Goal: Transaction & Acquisition: Download file/media

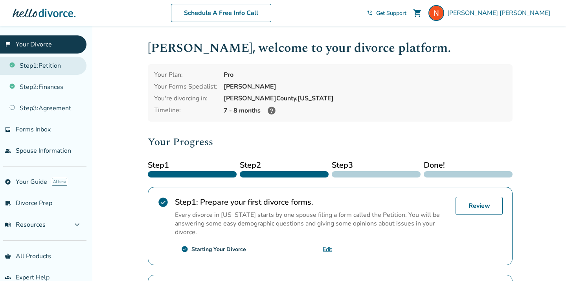
click at [59, 72] on link "Step 1 : Petition" at bounding box center [43, 66] width 86 height 18
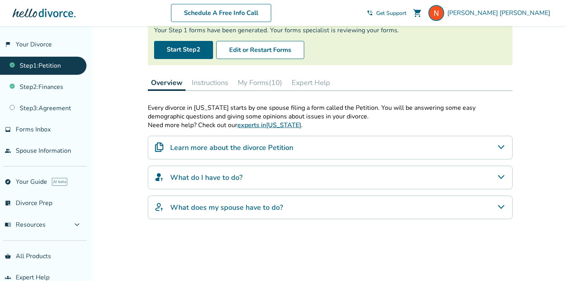
scroll to position [80, 0]
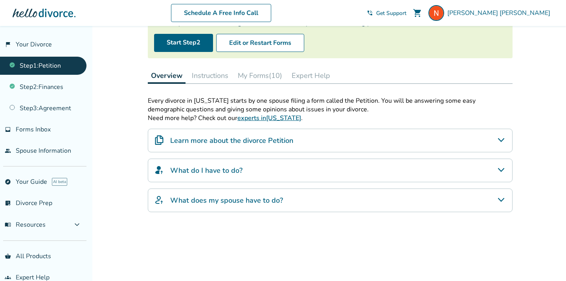
click at [238, 73] on button "My Forms (10)" at bounding box center [260, 76] width 51 height 16
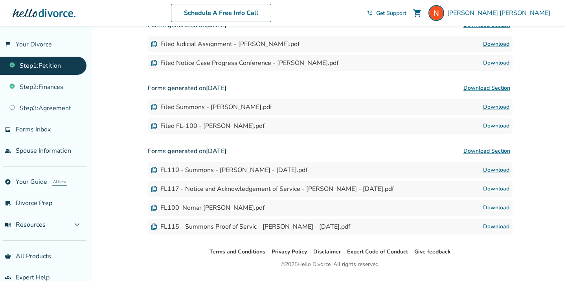
scroll to position [341, 0]
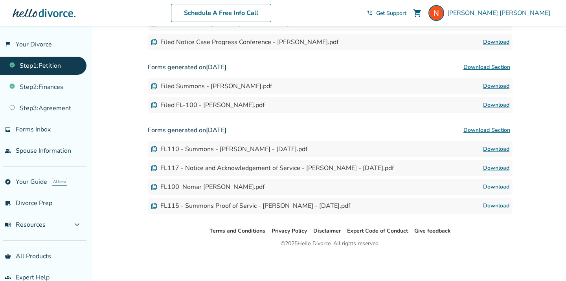
click at [183, 149] on div "FL110 - Summons - [PERSON_NAME] - [DATE].pdf" at bounding box center [229, 149] width 156 height 9
click at [493, 147] on link "Download" at bounding box center [496, 148] width 26 height 9
click at [501, 103] on link "Download" at bounding box center [496, 104] width 26 height 9
click at [490, 85] on link "Download" at bounding box center [496, 85] width 26 height 9
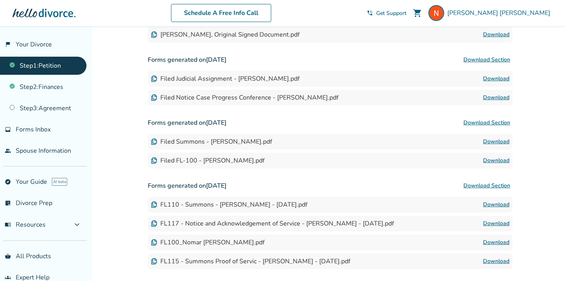
scroll to position [280, 0]
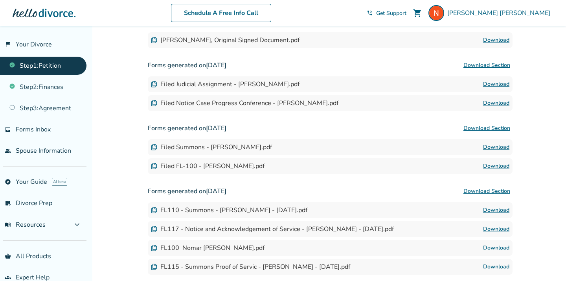
click at [493, 102] on link "Download" at bounding box center [496, 102] width 26 height 9
